Goal: Transaction & Acquisition: Download file/media

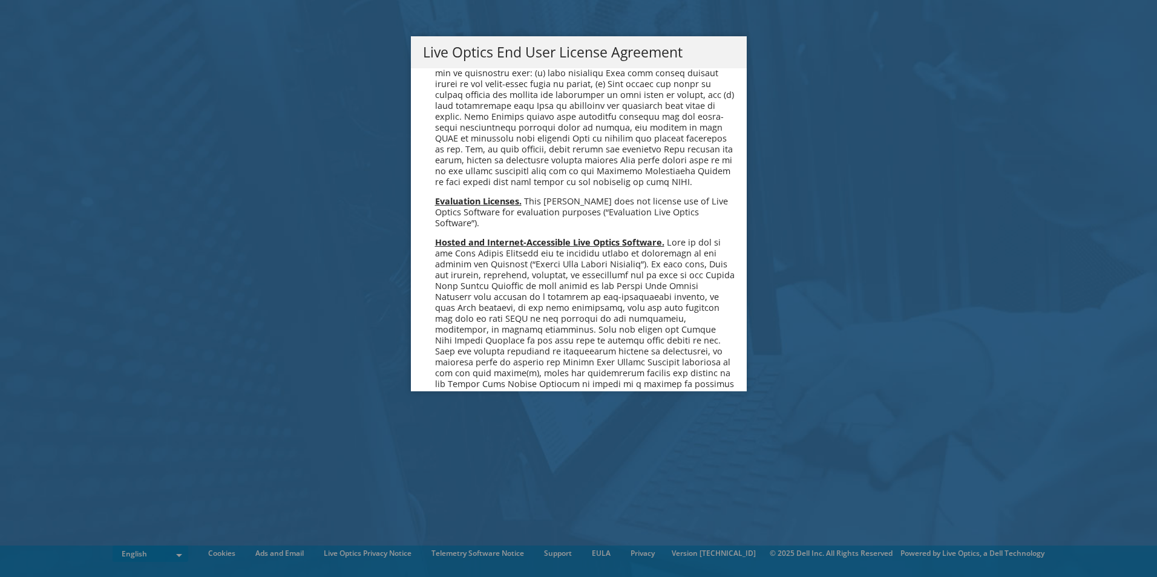
scroll to position [4576, 0]
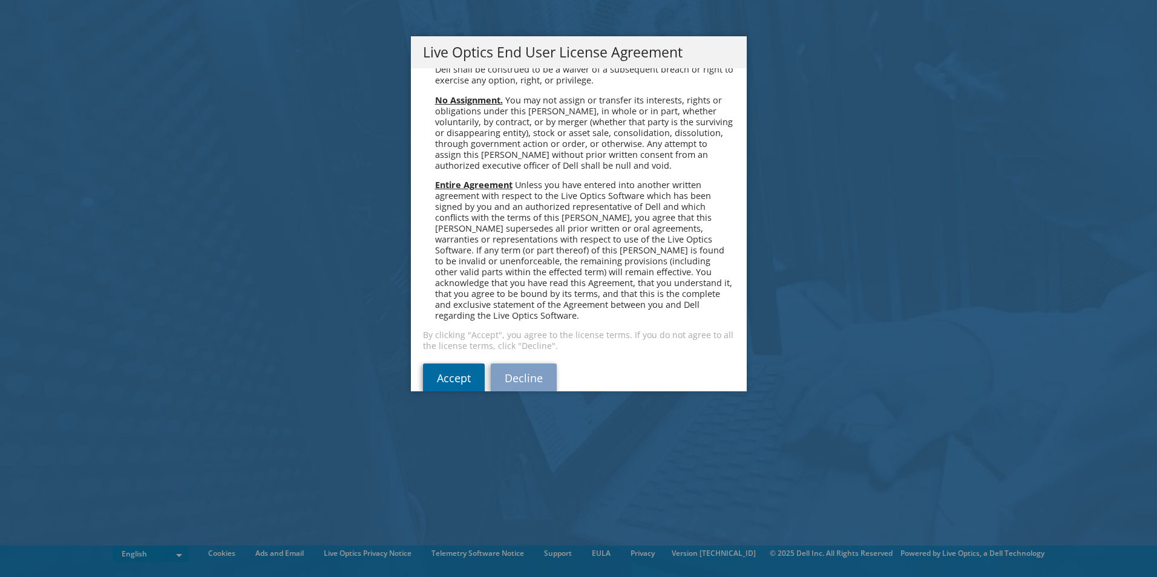
click at [453, 364] on link "Accept" at bounding box center [454, 378] width 62 height 29
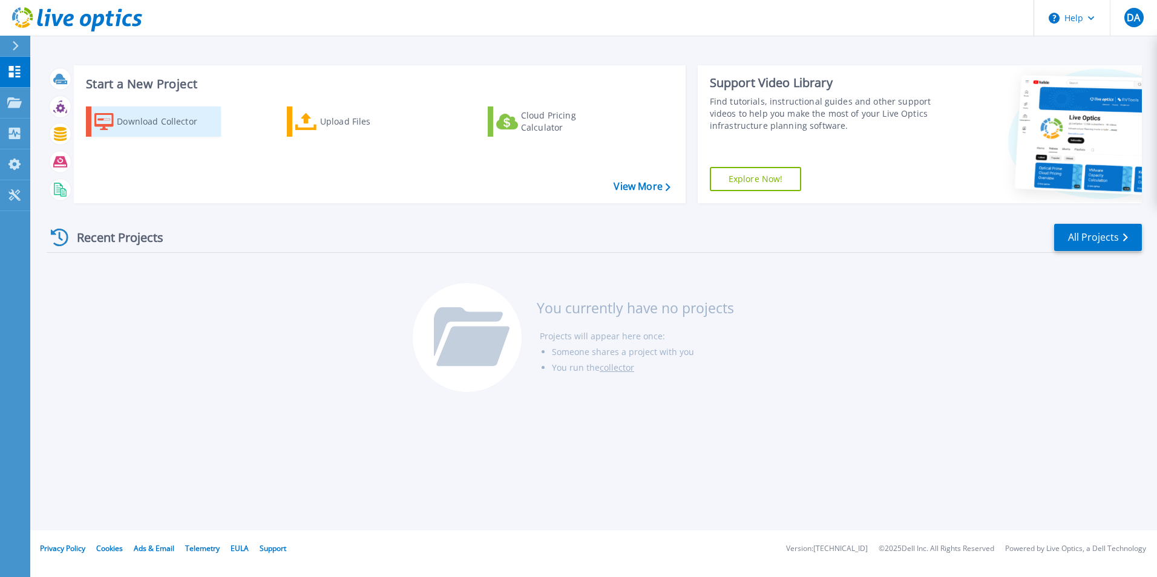
click at [185, 118] on div "Download Collector" at bounding box center [165, 122] width 97 height 24
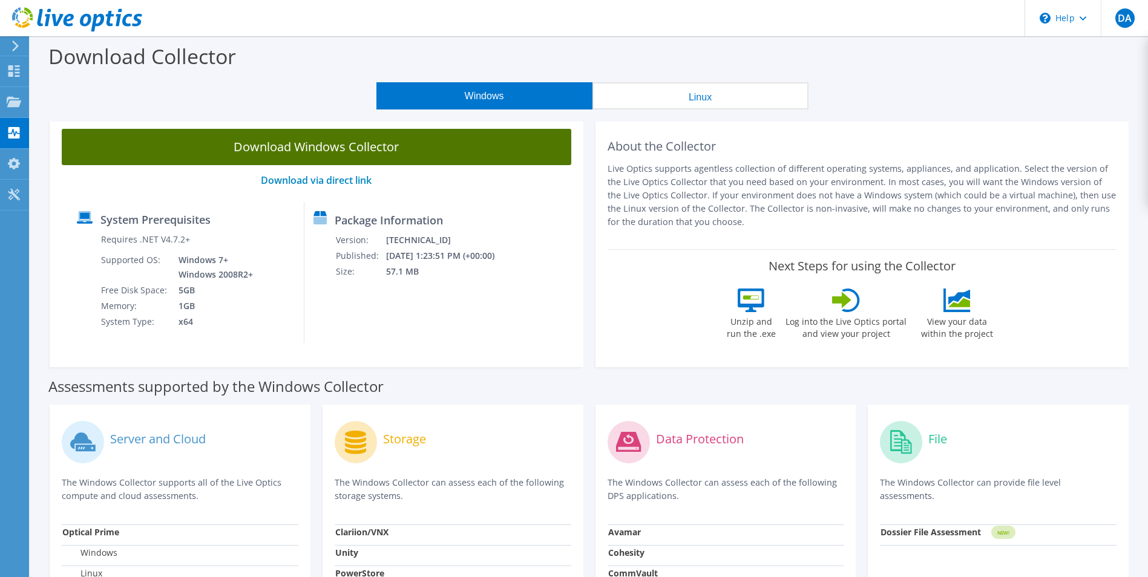
click at [424, 142] on link "Download Windows Collector" at bounding box center [316, 147] width 509 height 36
